Goal: Check status: Check status

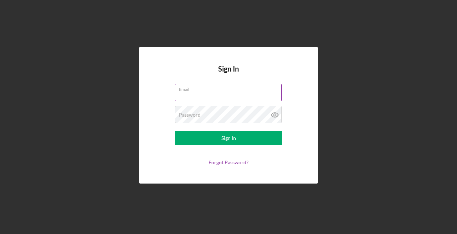
click at [198, 95] on input "Email" at bounding box center [228, 92] width 107 height 17
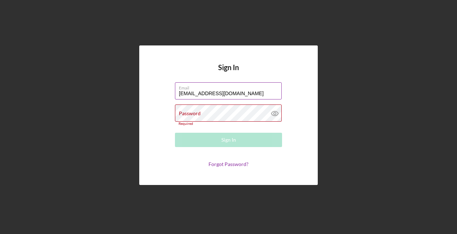
click at [221, 94] on input "[EMAIL_ADDRESS][DOMAIN_NAME]" at bounding box center [228, 90] width 107 height 17
click at [220, 95] on input "[EMAIL_ADDRESS][DOMAIN_NAME]" at bounding box center [228, 90] width 107 height 17
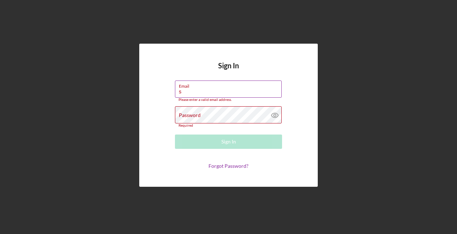
type input "[EMAIL_ADDRESS][DOMAIN_NAME]"
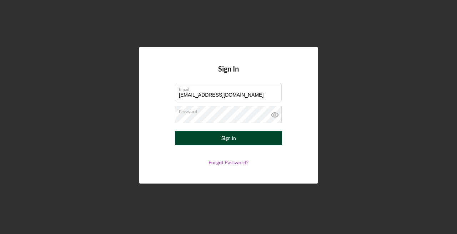
click at [238, 141] on button "Sign In" at bounding box center [228, 138] width 107 height 14
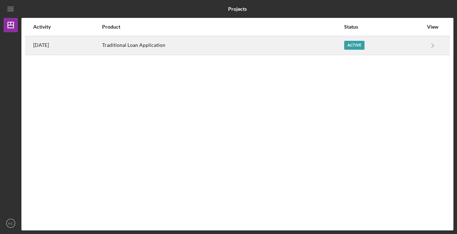
click at [237, 44] on div "Traditional Loan Application" at bounding box center [223, 45] width 242 height 18
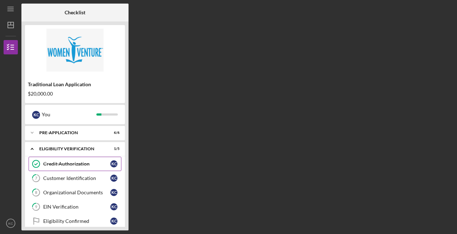
click at [52, 166] on div "Credit Authorization" at bounding box center [76, 164] width 67 height 6
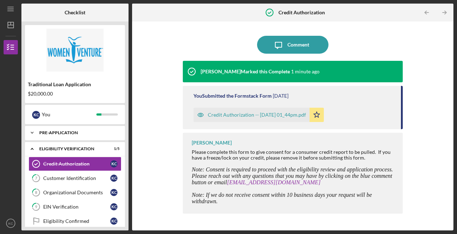
click at [33, 135] on icon "Icon/Expander" at bounding box center [32, 132] width 14 height 14
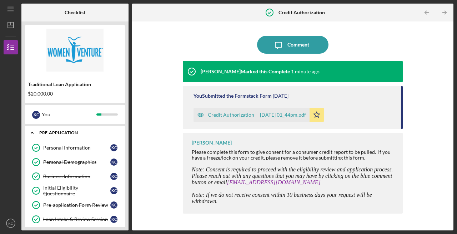
click at [35, 132] on icon "Icon/Expander" at bounding box center [32, 132] width 14 height 14
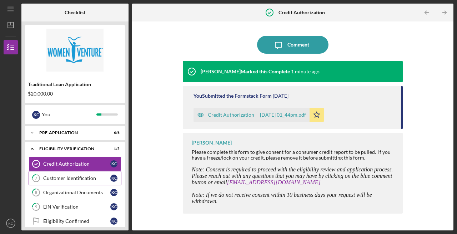
click at [88, 179] on div "Customer Identification" at bounding box center [76, 178] width 67 height 6
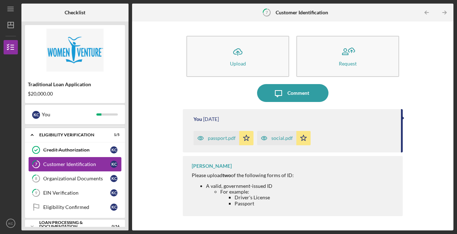
scroll to position [18, 0]
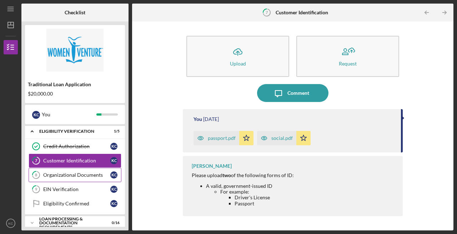
click at [88, 178] on link "8 Organizational Documents K C" at bounding box center [75, 175] width 93 height 14
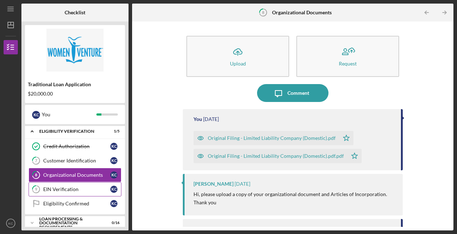
click at [89, 188] on div "EIN Verification" at bounding box center [76, 189] width 67 height 6
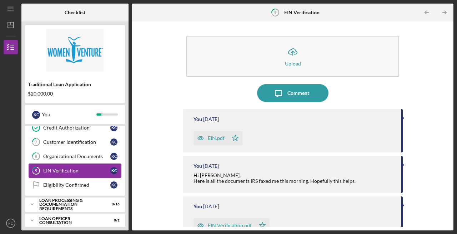
scroll to position [57, 0]
